Goal: Find contact information: Find contact information

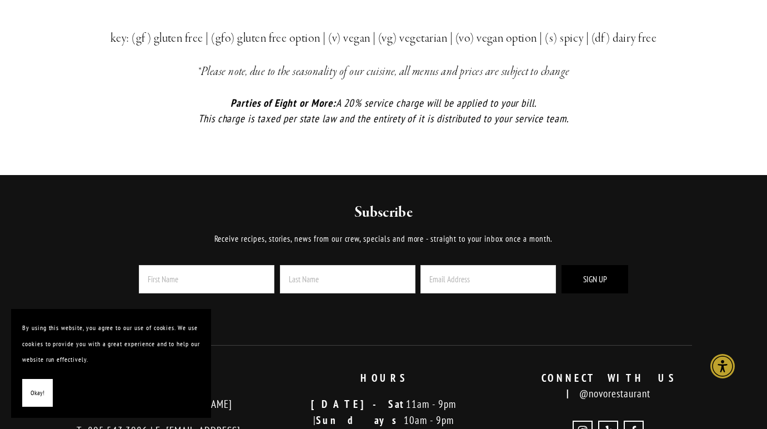
scroll to position [2585, 0]
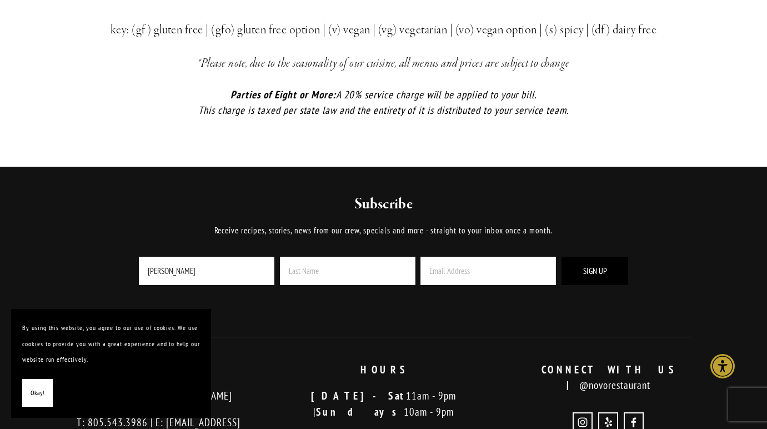
type input "James"
type input "Crowley"
click at [375, 258] on input "Crowley" at bounding box center [347, 271] width 135 height 28
click at [478, 262] on input "Email Address" at bounding box center [487, 271] width 135 height 28
type input "monteserenoguy@aol.com"
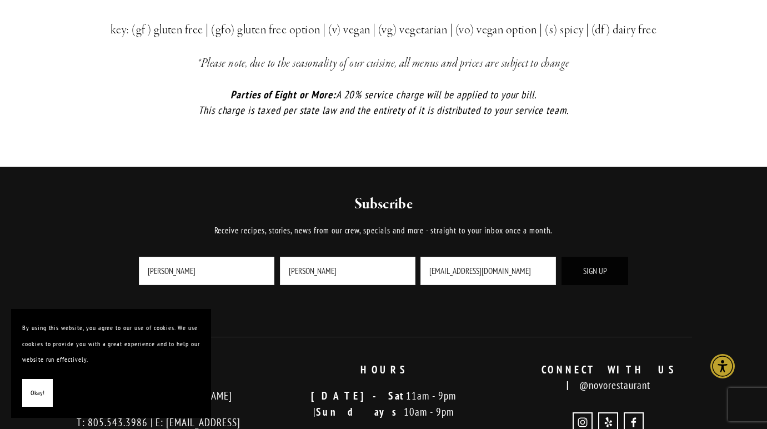
click at [585, 265] on span "Sign Up" at bounding box center [595, 270] width 24 height 11
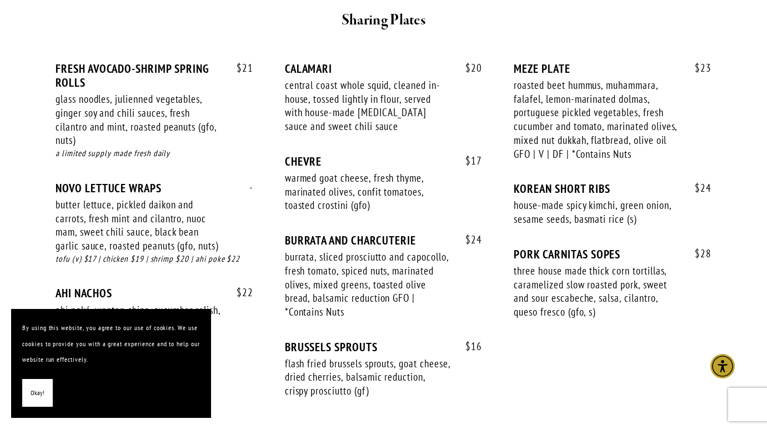
scroll to position [727, 0]
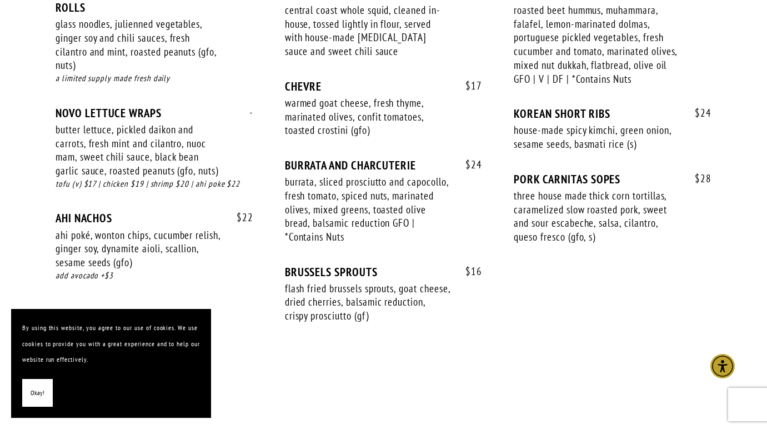
scroll to position [789, 0]
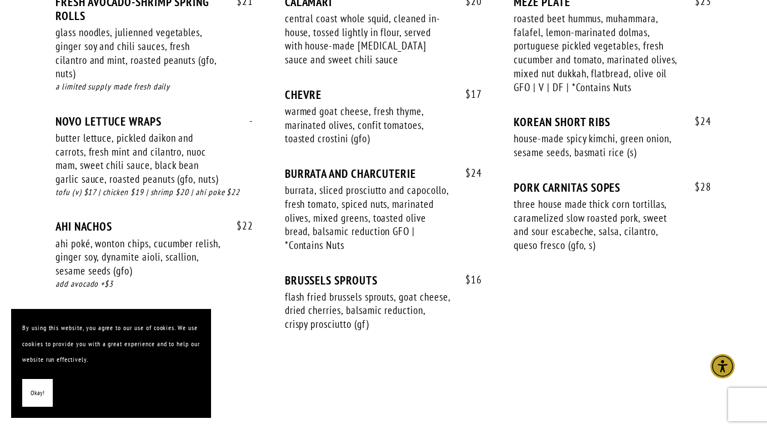
click at [37, 396] on span "Okay!" at bounding box center [38, 393] width 14 height 16
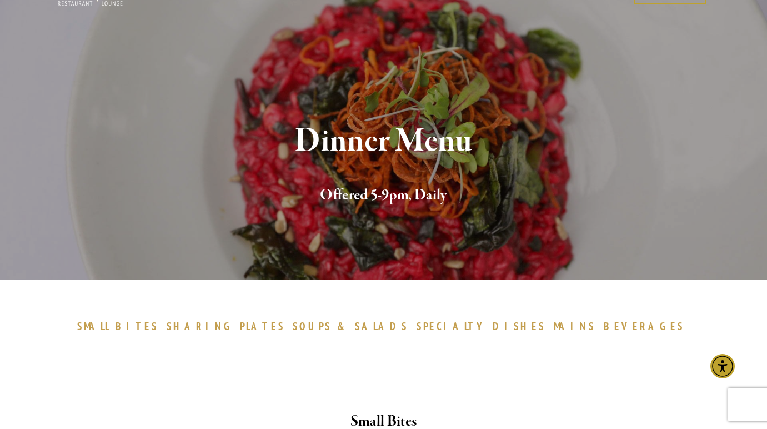
scroll to position [0, 0]
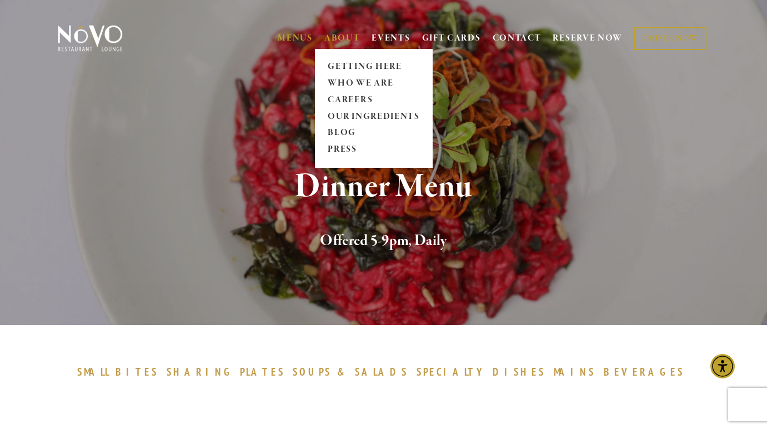
click at [341, 36] on link "ABOUT" at bounding box center [342, 38] width 36 height 11
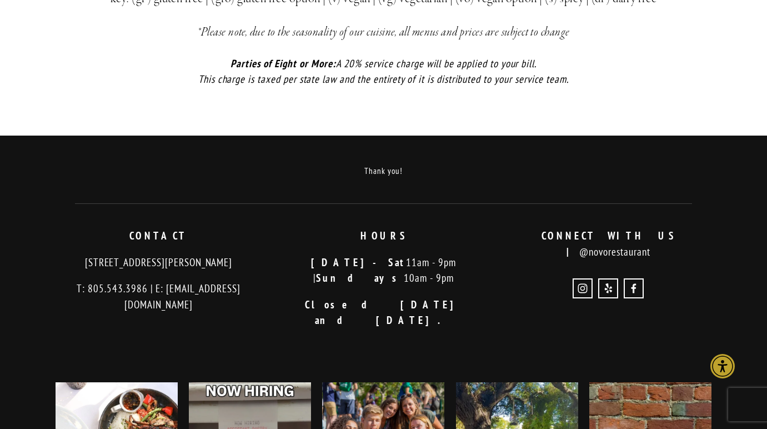
scroll to position [2621, 0]
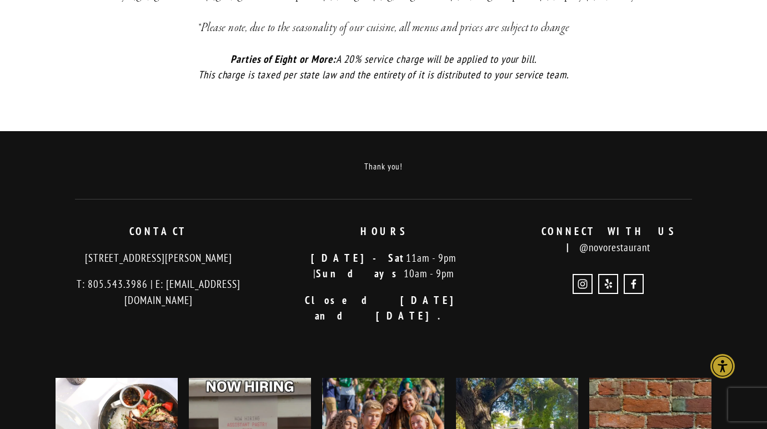
drag, startPoint x: 257, startPoint y: 245, endPoint x: 59, endPoint y: 247, distance: 197.7
click at [59, 250] on p "[STREET_ADDRESS][PERSON_NAME]" at bounding box center [159, 258] width 206 height 16
copy p "[STREET_ADDRESS][PERSON_NAME]"
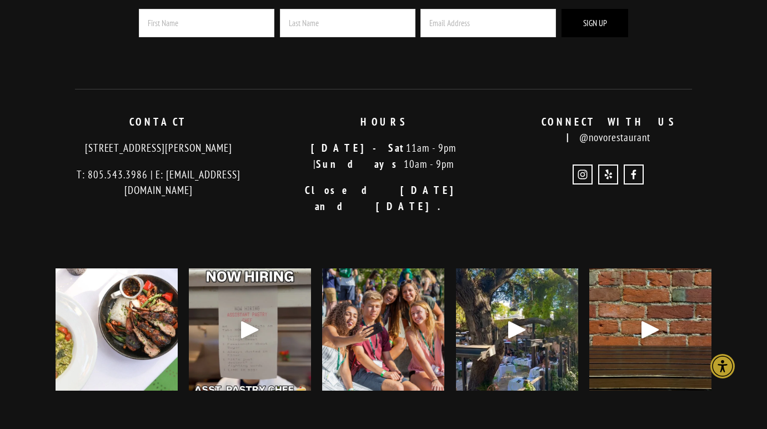
scroll to position [1062, 0]
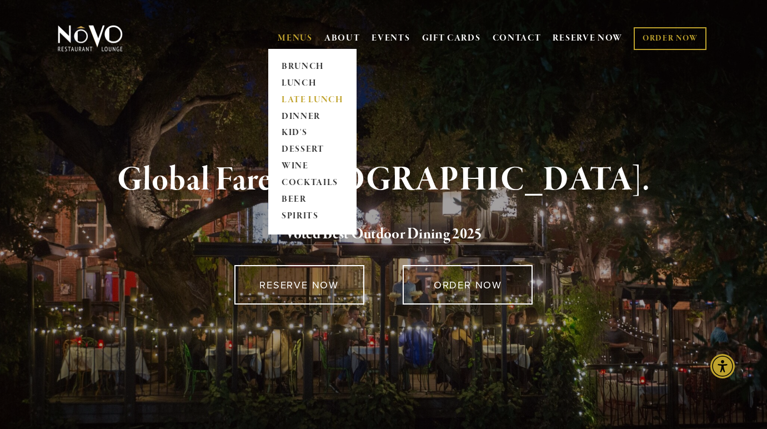
click at [297, 93] on link "LATE LUNCH" at bounding box center [312, 100] width 69 height 17
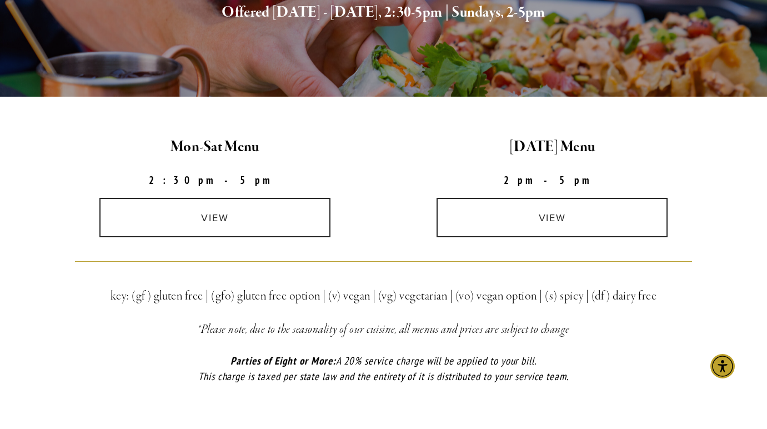
scroll to position [237, 0]
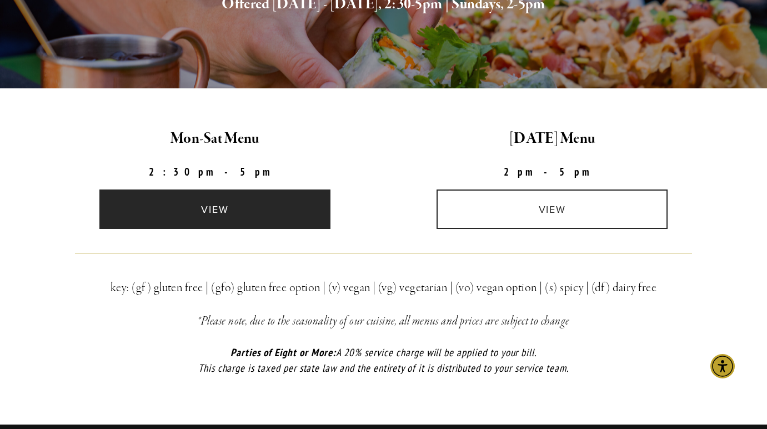
click at [227, 205] on link "view" at bounding box center [214, 208] width 231 height 39
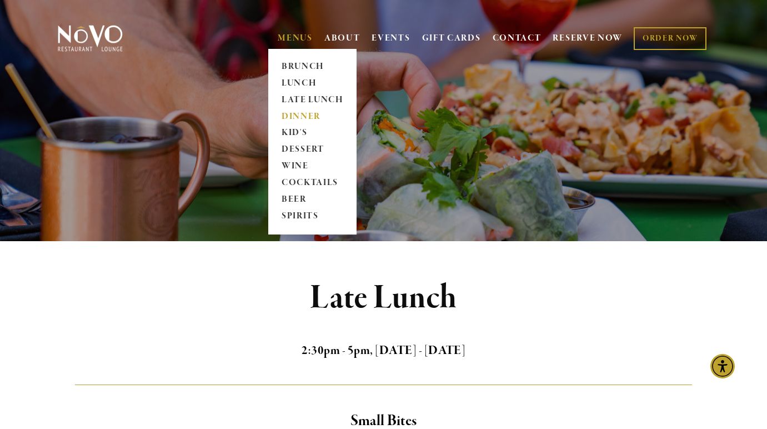
click at [299, 115] on link "DINNER" at bounding box center [312, 116] width 69 height 17
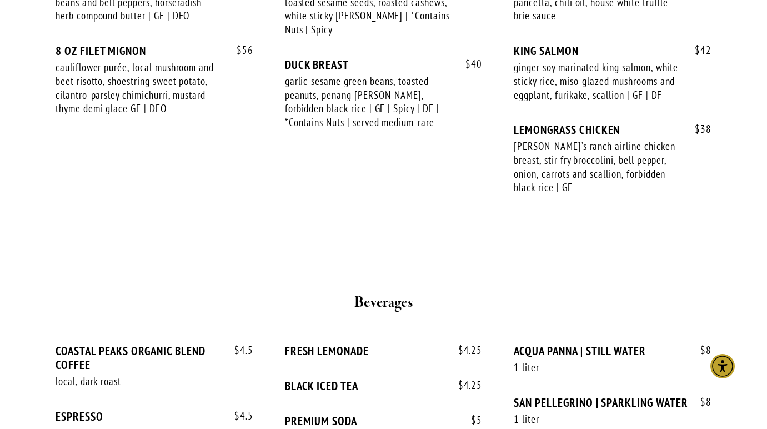
scroll to position [2122, 0]
